Goal: Information Seeking & Learning: Compare options

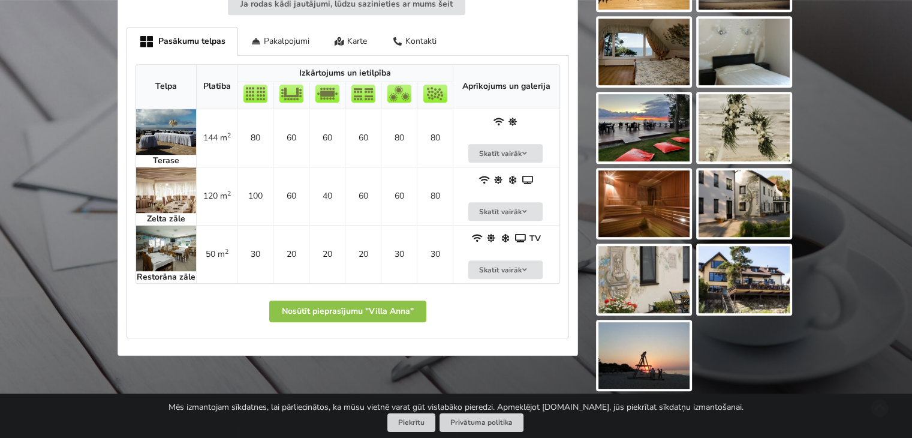
scroll to position [660, 0]
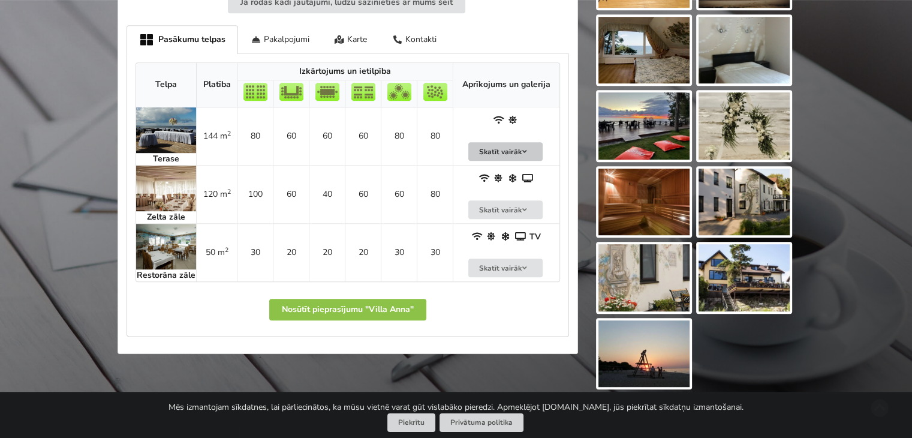
click at [528, 142] on button "Skatīt vairāk" at bounding box center [505, 151] width 74 height 19
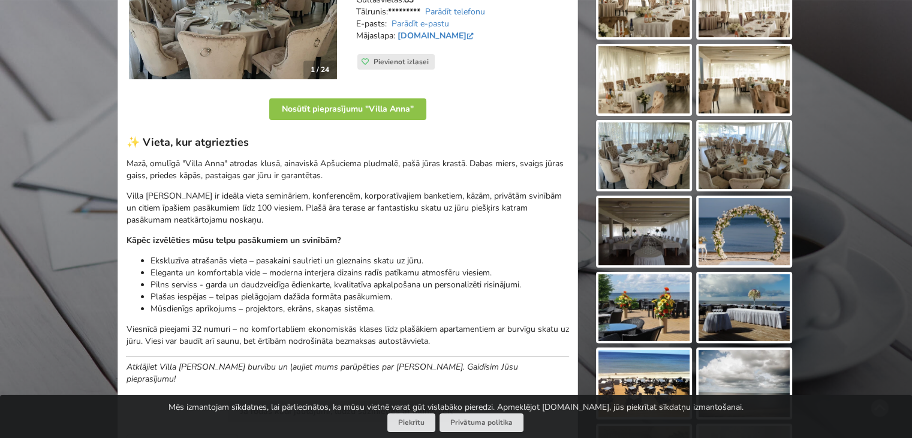
scroll to position [60, 0]
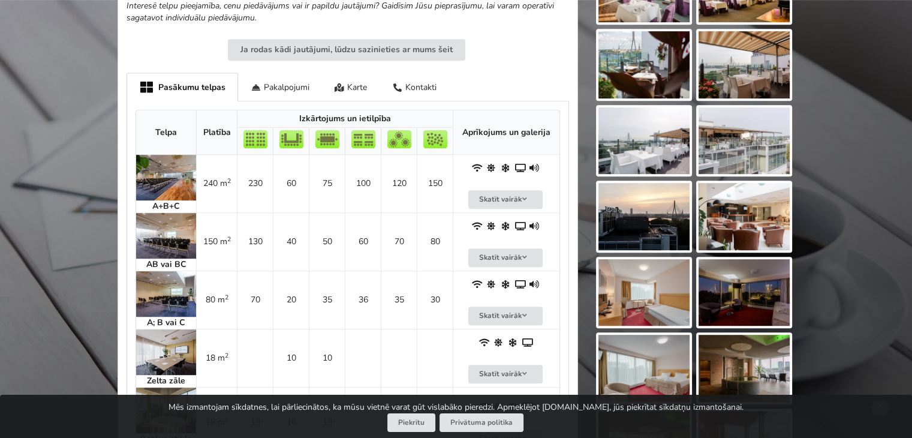
scroll to position [720, 0]
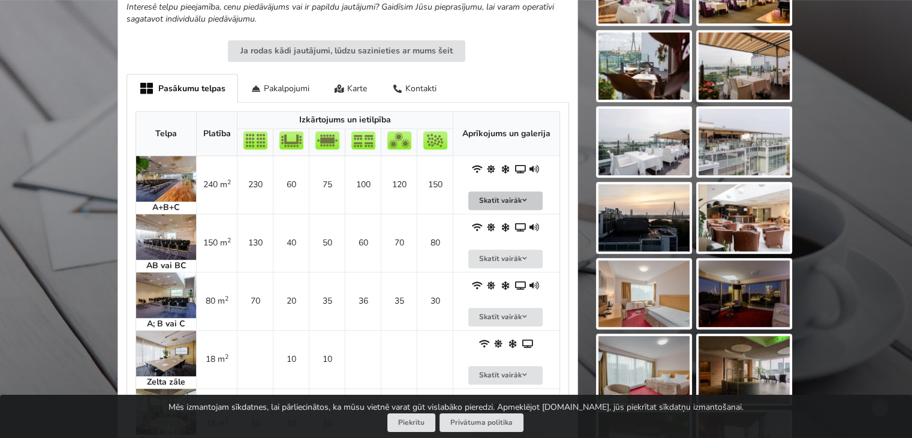
click at [511, 191] on button "Skatīt vairāk" at bounding box center [505, 200] width 74 height 19
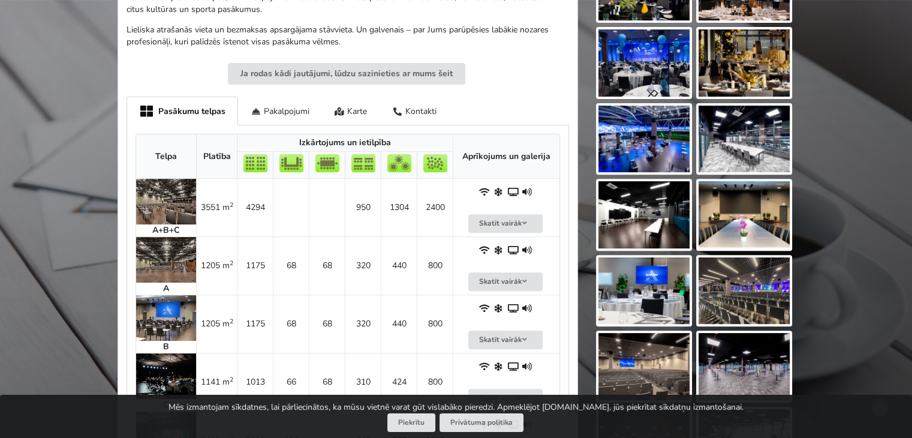
scroll to position [420, 0]
click at [509, 214] on button "Skatīt vairāk" at bounding box center [505, 223] width 74 height 19
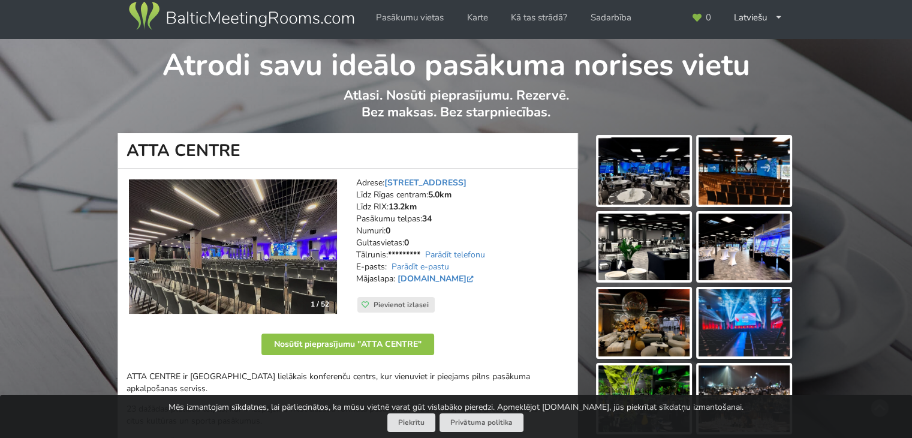
scroll to position [0, 0]
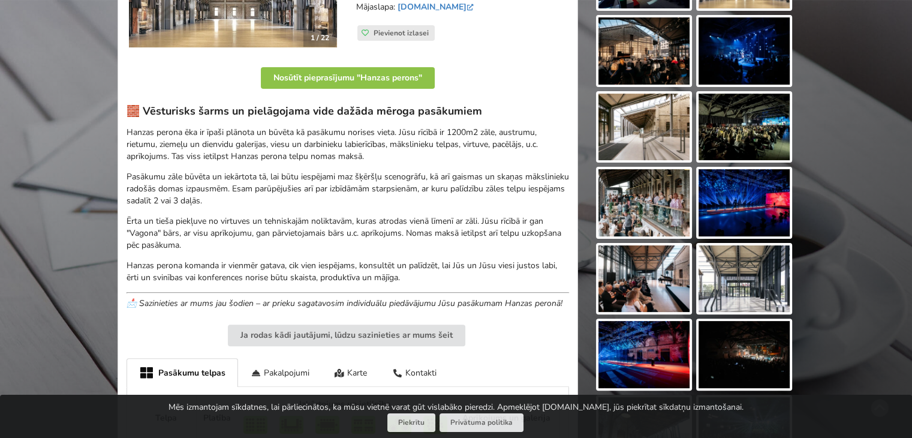
scroll to position [180, 0]
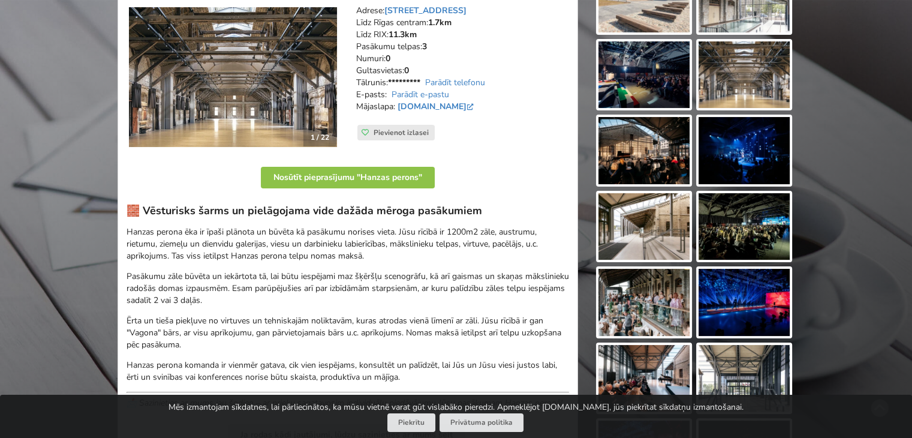
click at [314, 130] on div "1 / 22" at bounding box center [320, 137] width 33 height 18
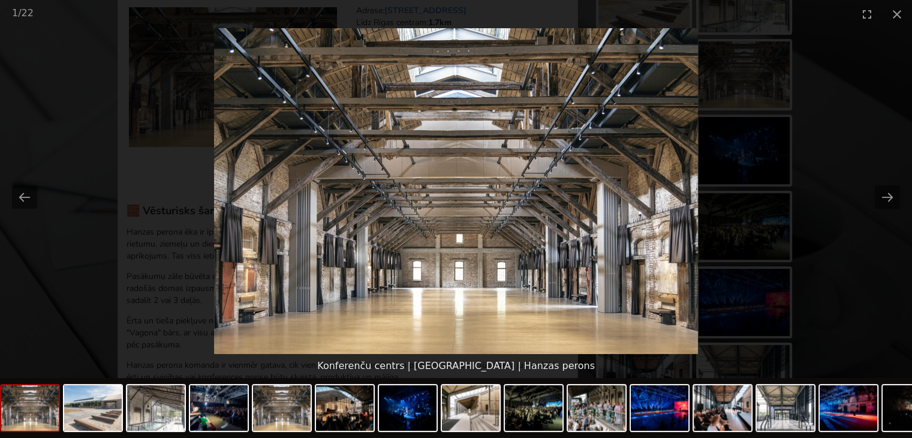
scroll to position [0, 0]
click at [884, 182] on picture at bounding box center [456, 191] width 912 height 326
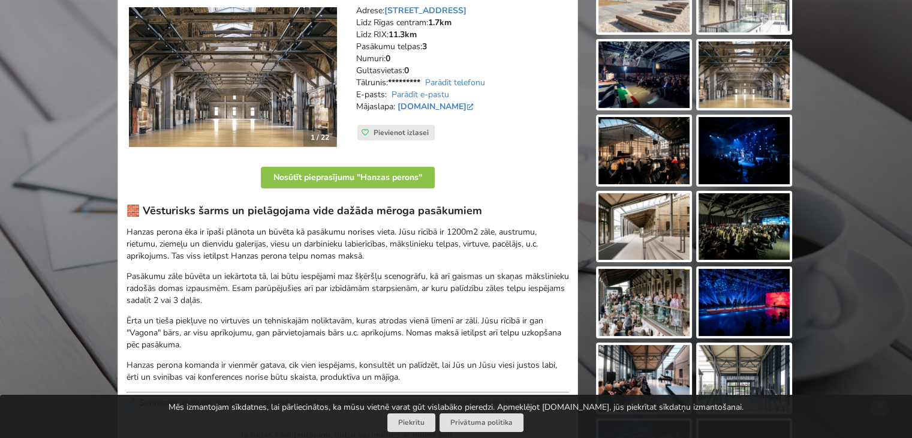
click at [314, 132] on div "1 / 22" at bounding box center [320, 137] width 33 height 18
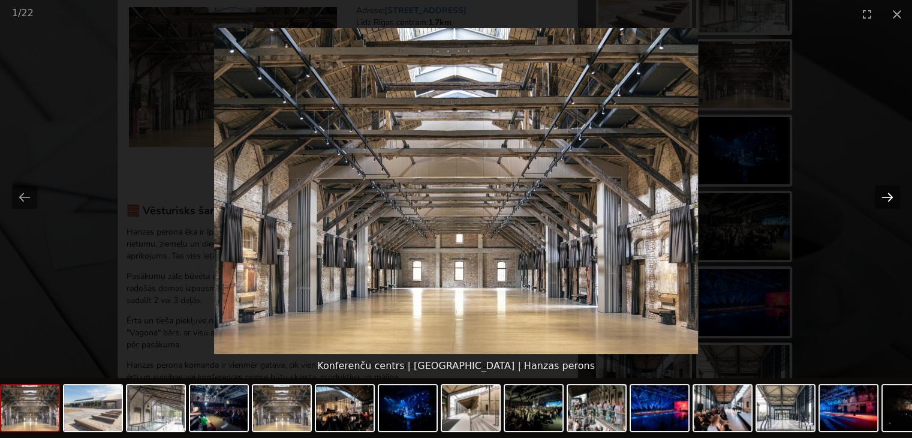
click at [890, 192] on button "Next slide" at bounding box center [887, 196] width 25 height 23
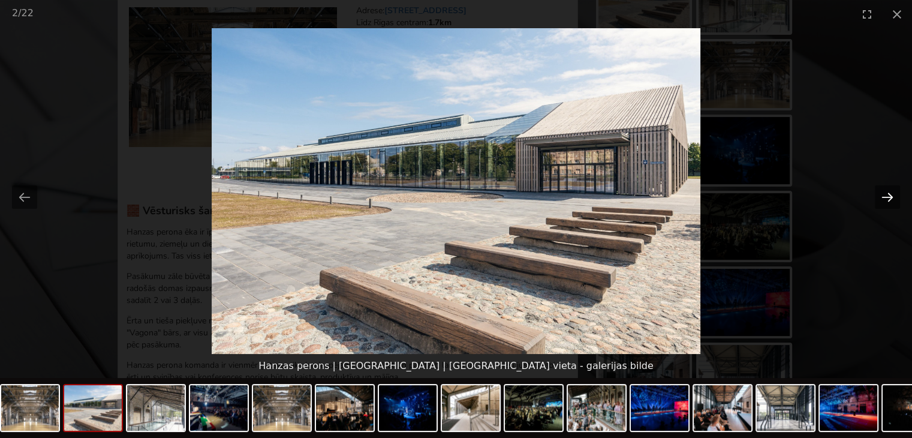
click at [889, 190] on button "Next slide" at bounding box center [887, 196] width 25 height 23
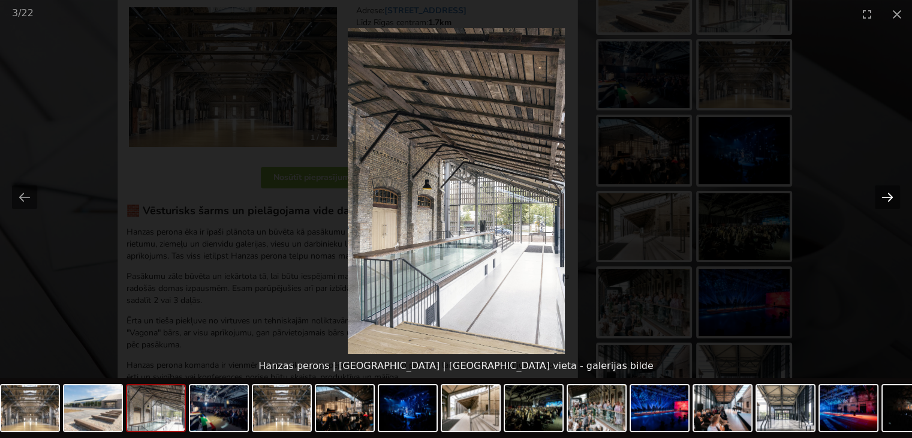
click at [888, 187] on button "Next slide" at bounding box center [887, 196] width 25 height 23
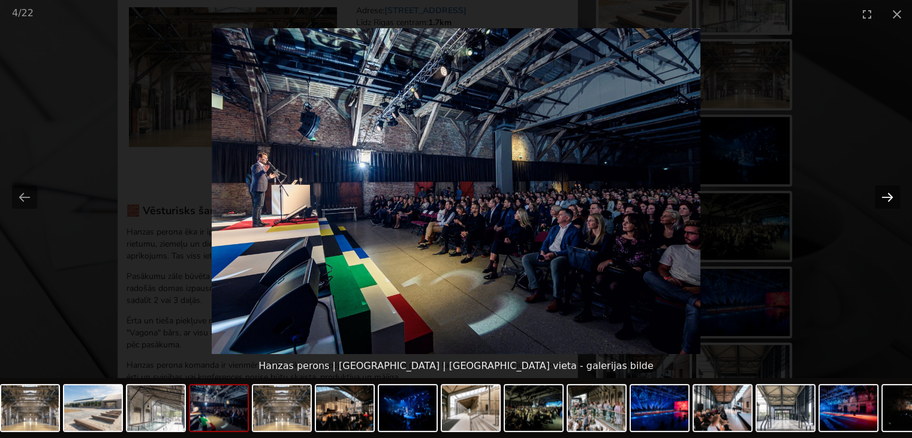
click at [891, 193] on button "Next slide" at bounding box center [887, 196] width 25 height 23
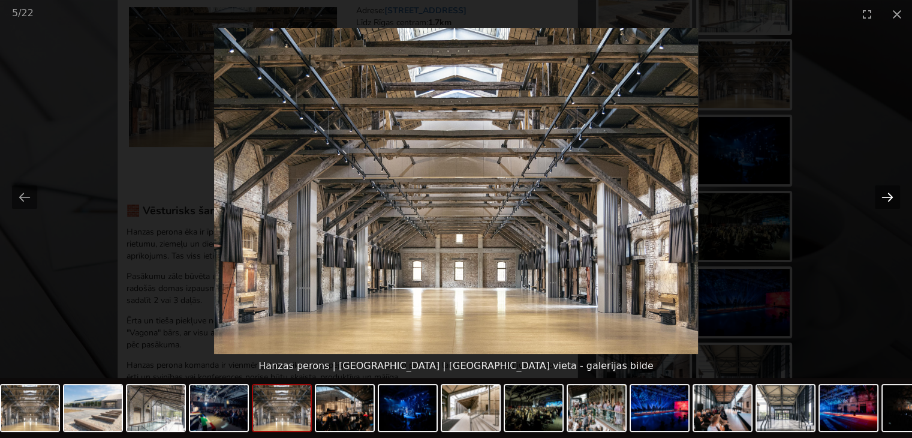
click at [891, 191] on button "Next slide" at bounding box center [887, 196] width 25 height 23
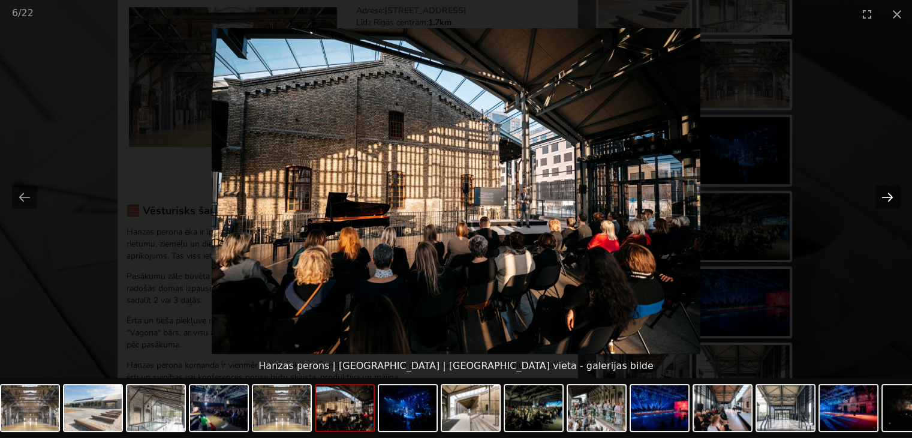
click at [891, 191] on button "Next slide" at bounding box center [887, 196] width 25 height 23
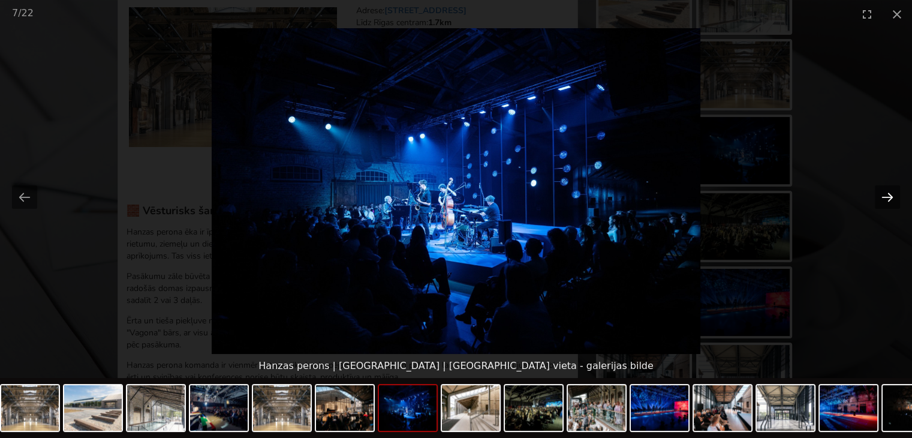
click at [891, 191] on button "Next slide" at bounding box center [887, 196] width 25 height 23
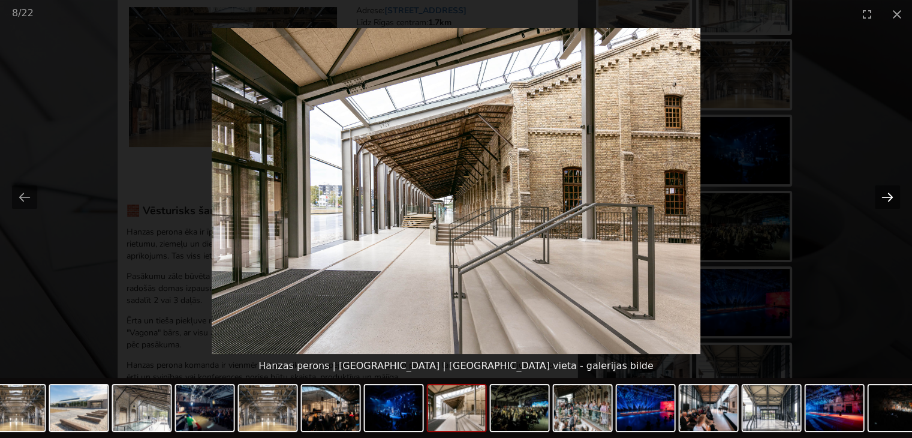
click at [890, 191] on button "Next slide" at bounding box center [887, 196] width 25 height 23
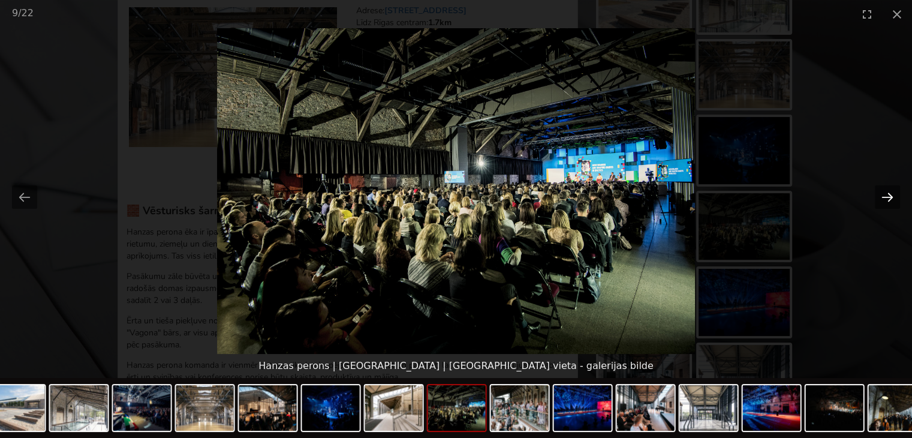
click at [890, 191] on button "Next slide" at bounding box center [887, 196] width 25 height 23
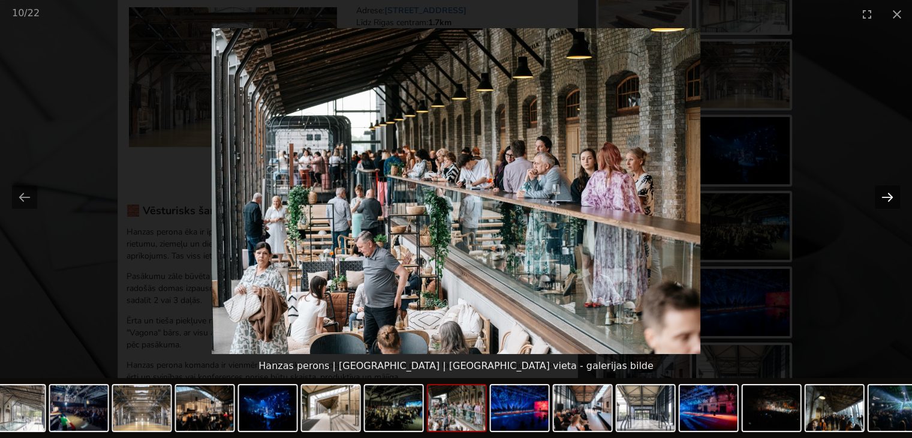
click at [890, 191] on button "Next slide" at bounding box center [887, 196] width 25 height 23
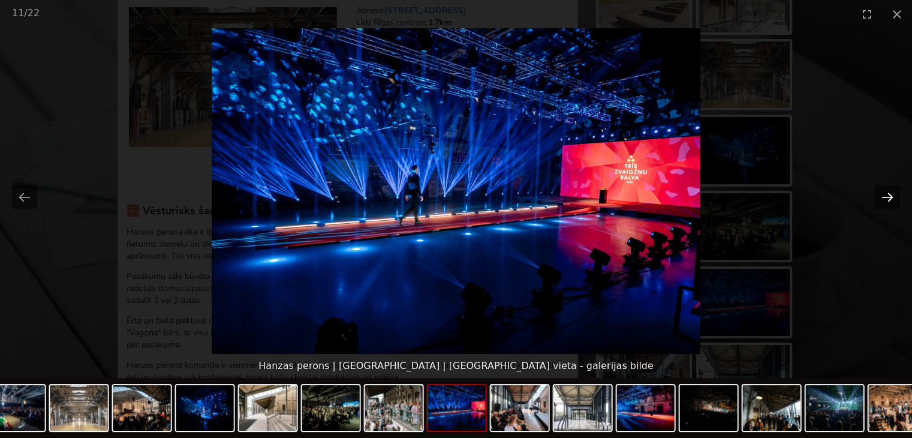
click at [890, 191] on button "Next slide" at bounding box center [887, 196] width 25 height 23
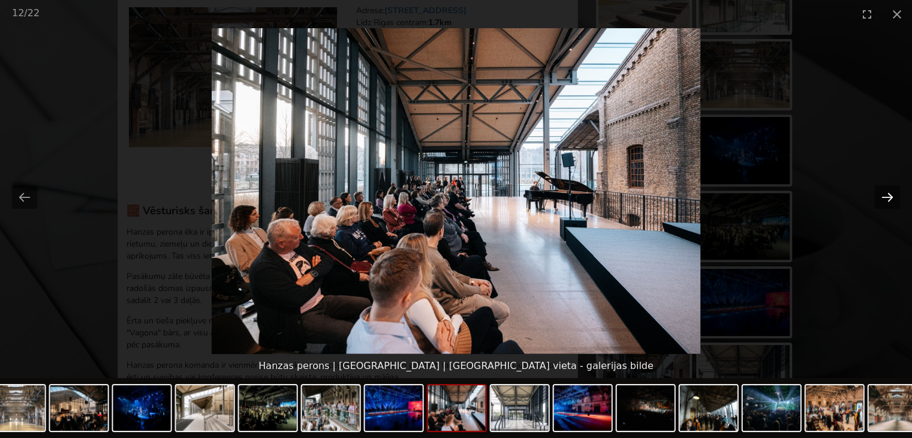
click at [887, 190] on button "Next slide" at bounding box center [887, 196] width 25 height 23
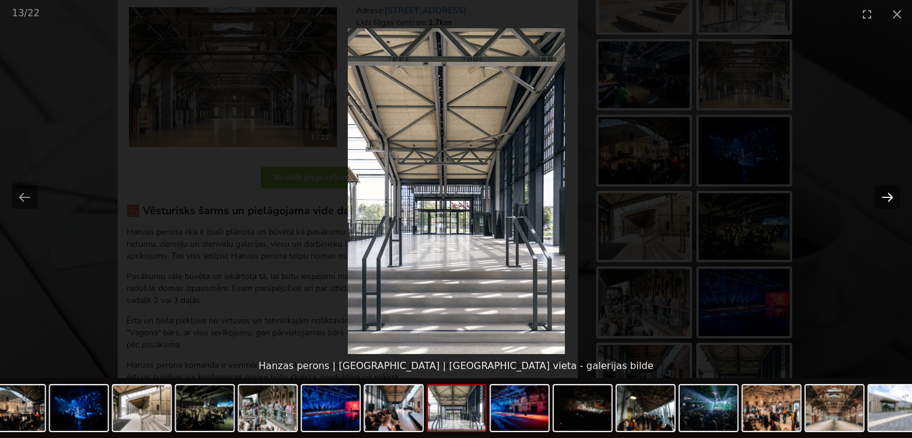
click at [887, 190] on button "Next slide" at bounding box center [887, 196] width 25 height 23
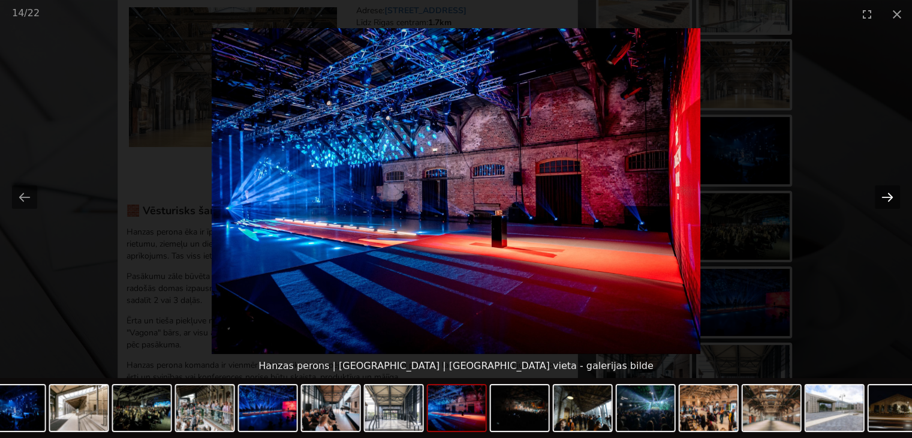
click at [887, 190] on button "Next slide" at bounding box center [887, 196] width 25 height 23
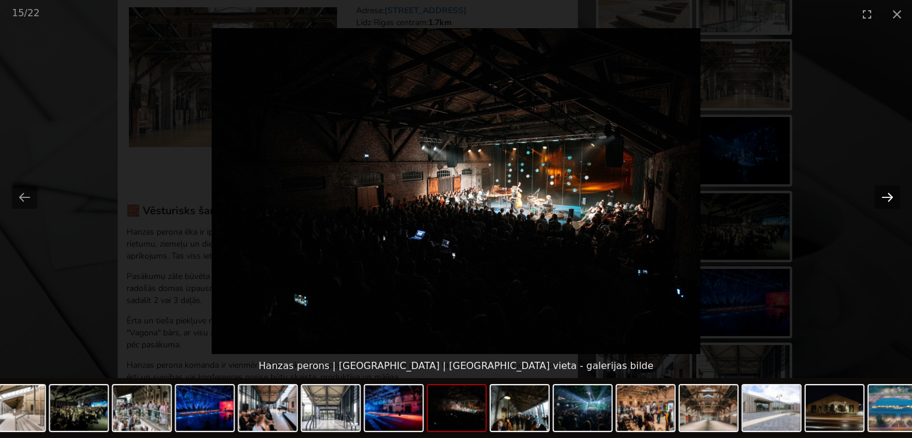
click at [887, 190] on button "Next slide" at bounding box center [887, 196] width 25 height 23
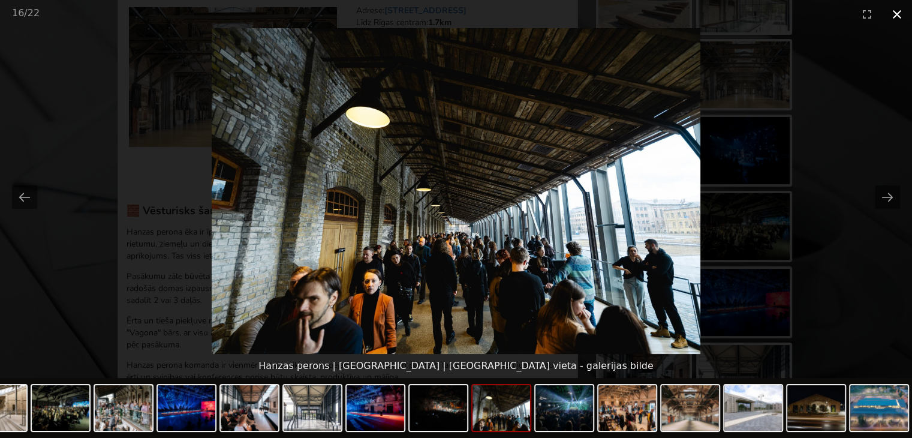
click at [897, 17] on button "Close gallery" at bounding box center [897, 14] width 30 height 28
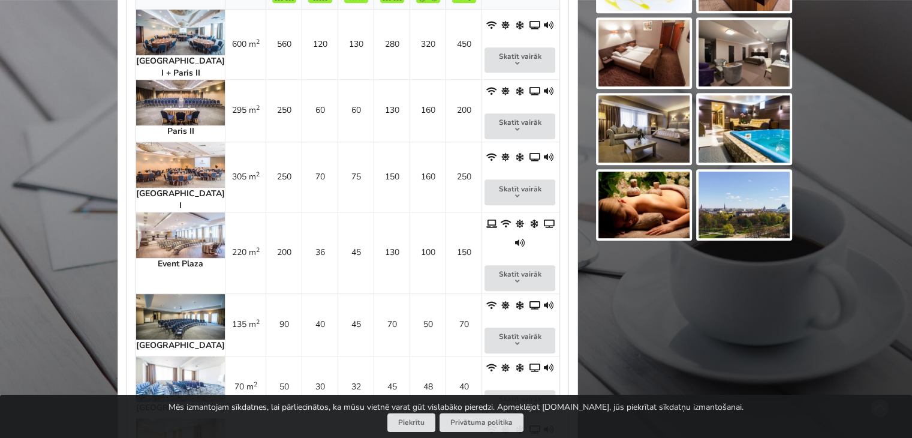
scroll to position [660, 0]
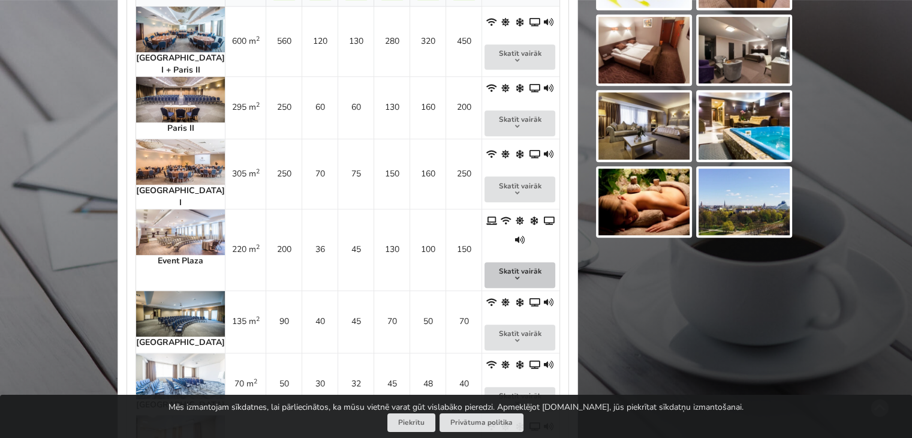
click at [501, 262] on button "Skatīt vairāk" at bounding box center [520, 275] width 71 height 26
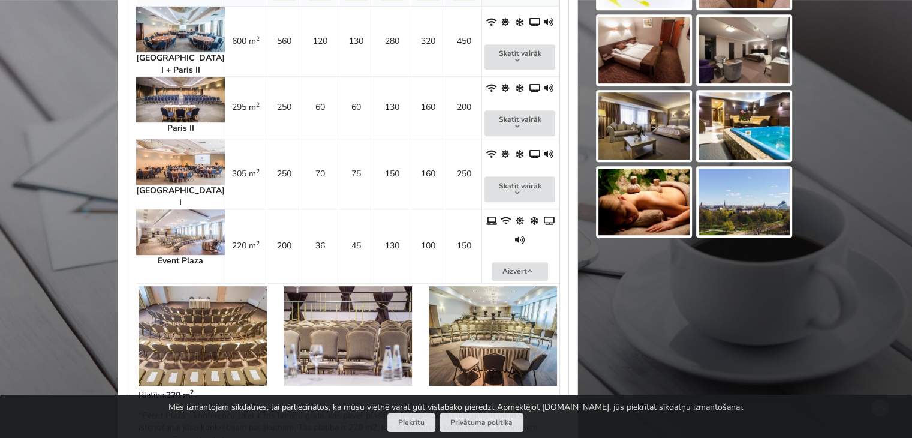
click at [236, 286] on img at bounding box center [203, 336] width 128 height 100
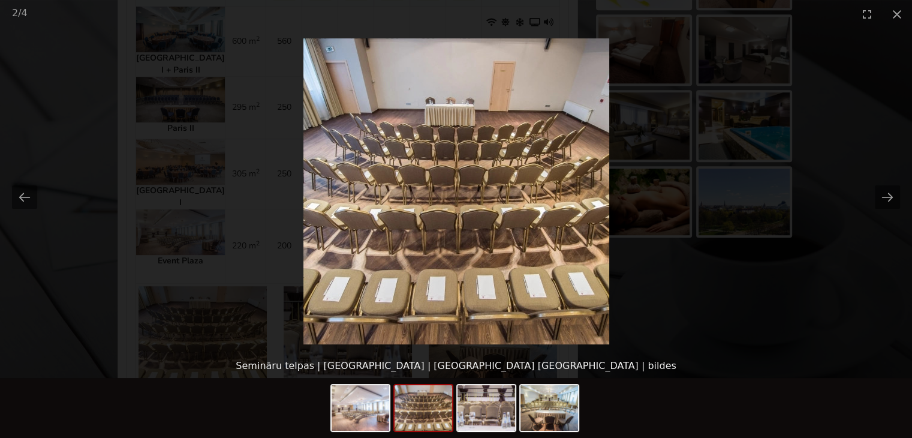
scroll to position [0, 0]
click at [905, 219] on picture at bounding box center [456, 191] width 912 height 326
click at [888, 191] on button "Next slide" at bounding box center [887, 196] width 25 height 23
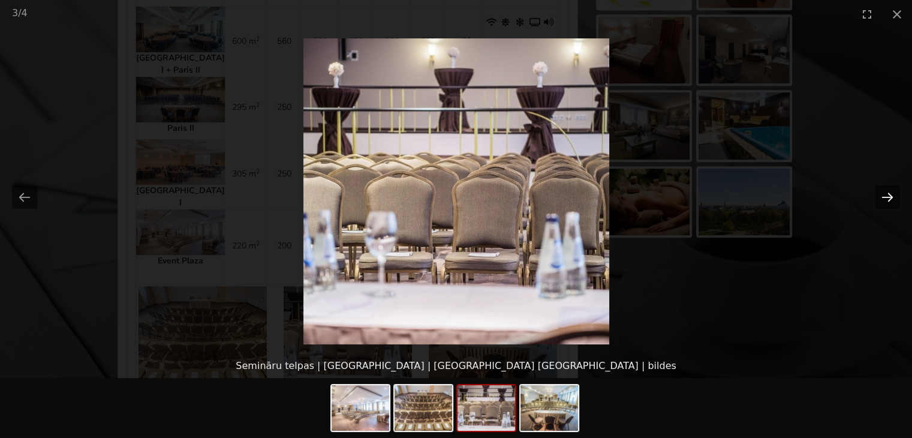
click at [887, 191] on button "Next slide" at bounding box center [887, 196] width 25 height 23
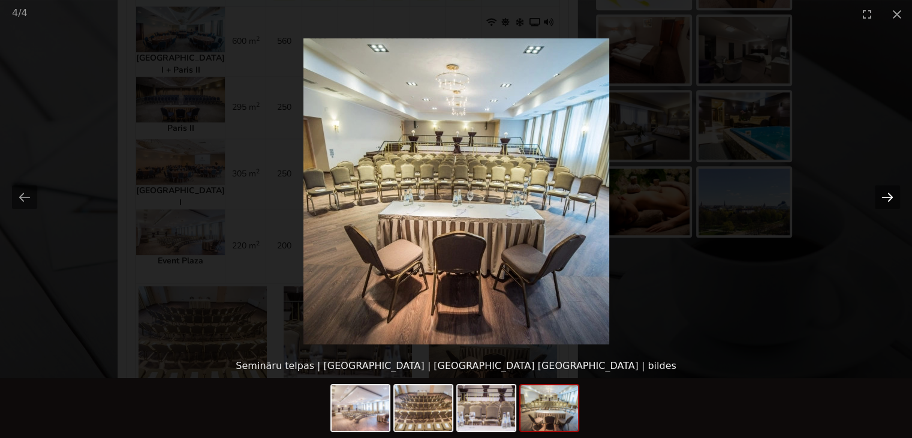
click at [885, 190] on button "Next slide" at bounding box center [887, 196] width 25 height 23
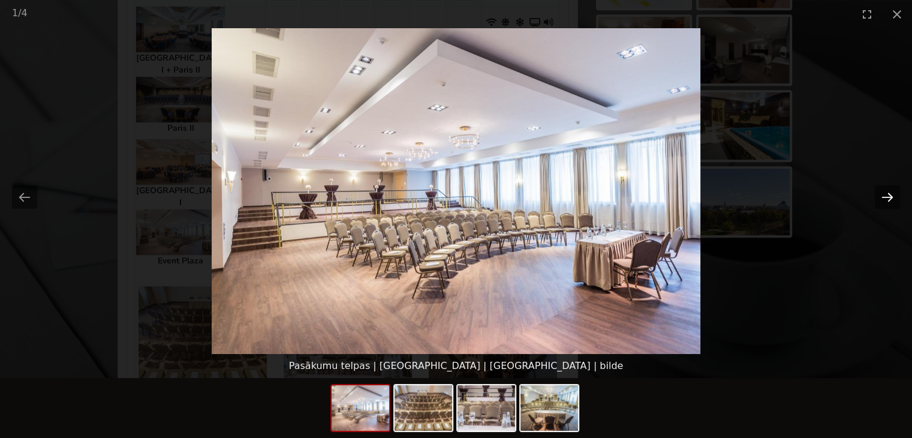
click at [885, 190] on button "Next slide" at bounding box center [887, 196] width 25 height 23
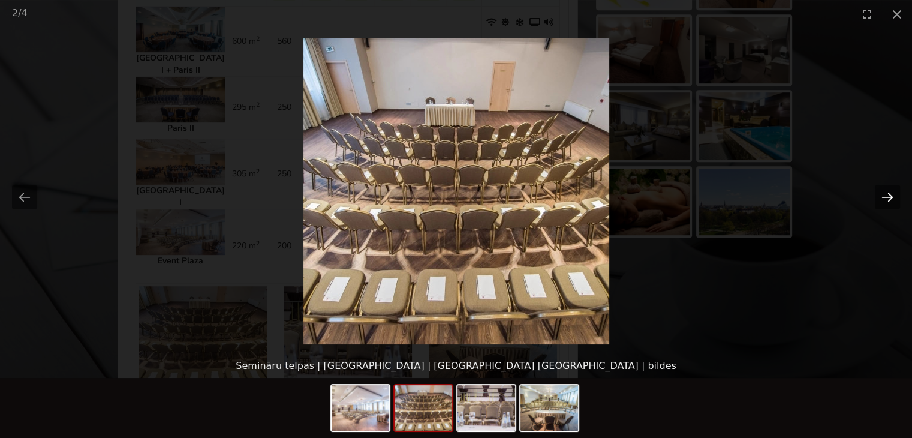
click at [885, 190] on button "Next slide" at bounding box center [887, 196] width 25 height 23
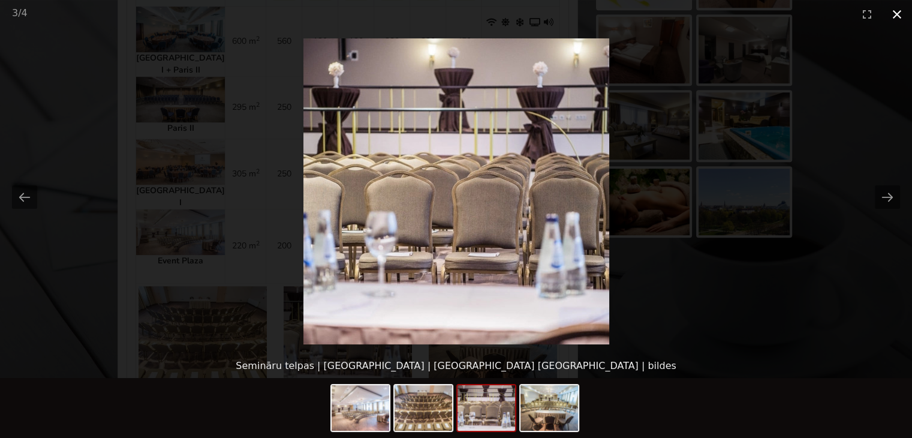
click at [896, 16] on button "Close gallery" at bounding box center [897, 14] width 30 height 28
